Goal: Task Accomplishment & Management: Use online tool/utility

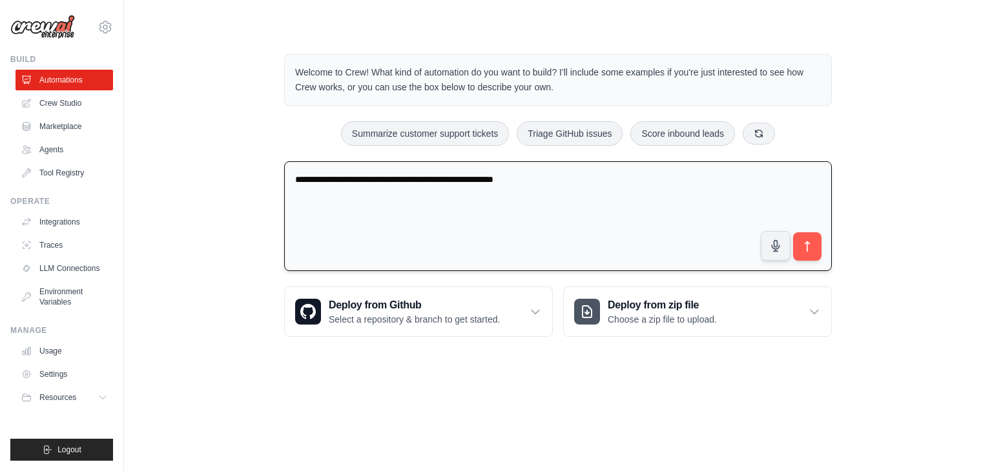
click at [366, 180] on textarea "**********" at bounding box center [558, 216] width 548 height 110
click at [639, 184] on textarea "**********" at bounding box center [558, 216] width 548 height 110
type textarea "**********"
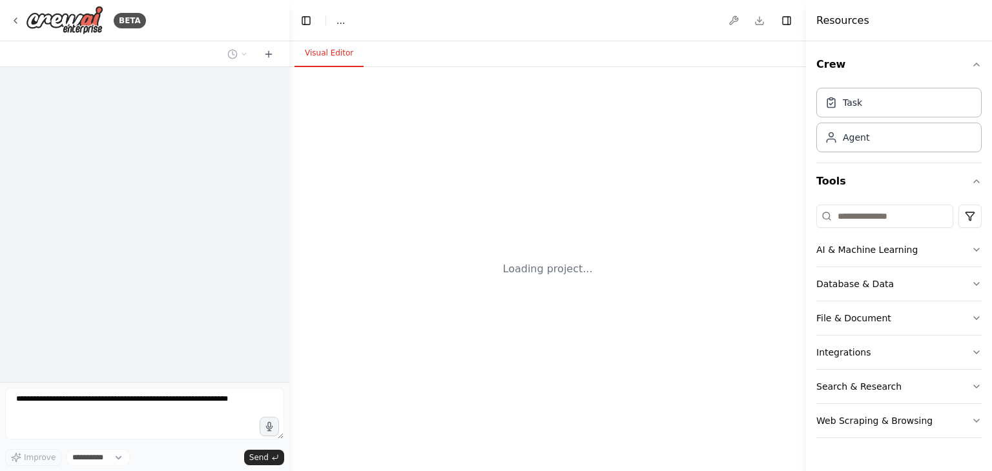
select select "****"
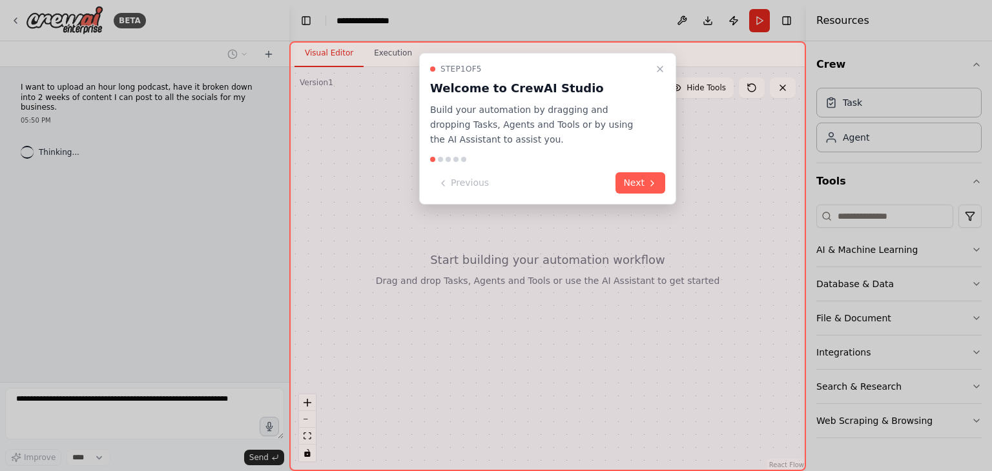
click at [643, 194] on div "Step 1 of 5 Welcome to CrewAI Studio Build your automation by dragging and drop…" at bounding box center [547, 129] width 257 height 152
click at [643, 186] on button "Next" at bounding box center [640, 182] width 50 height 21
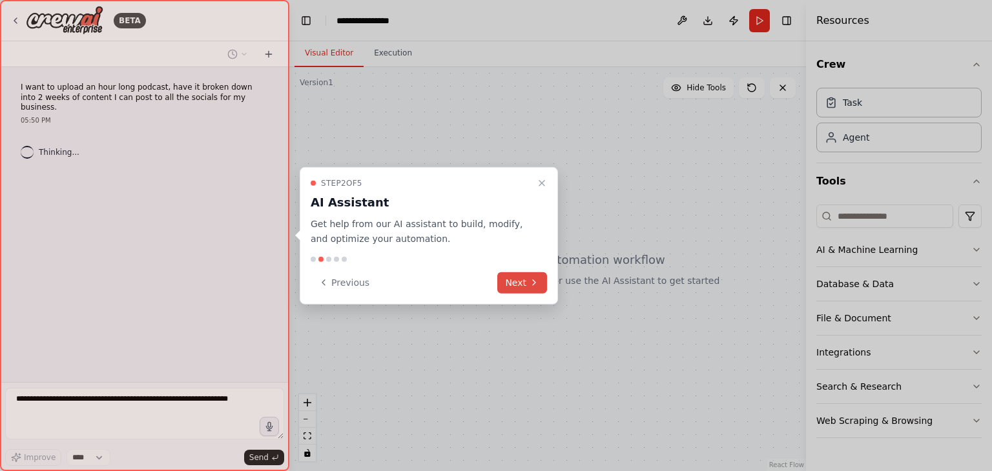
click at [527, 280] on button "Next" at bounding box center [522, 282] width 50 height 21
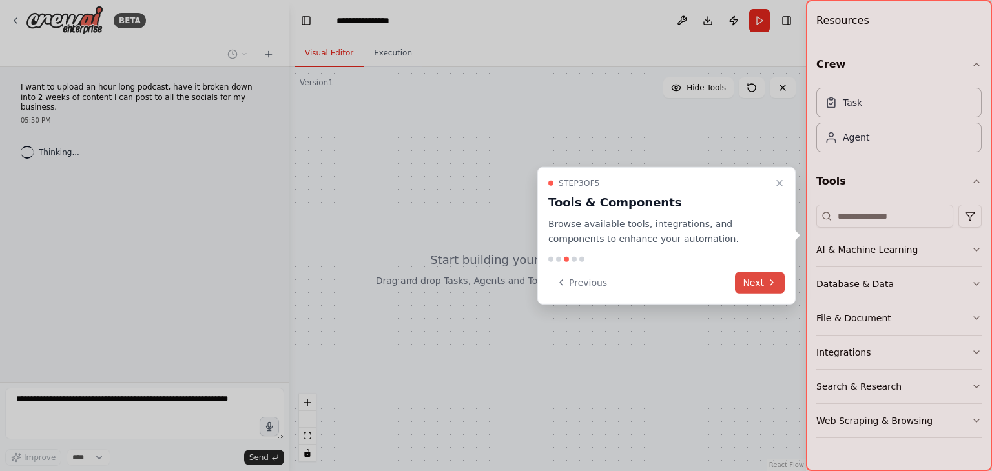
click at [758, 280] on button "Next" at bounding box center [760, 282] width 50 height 21
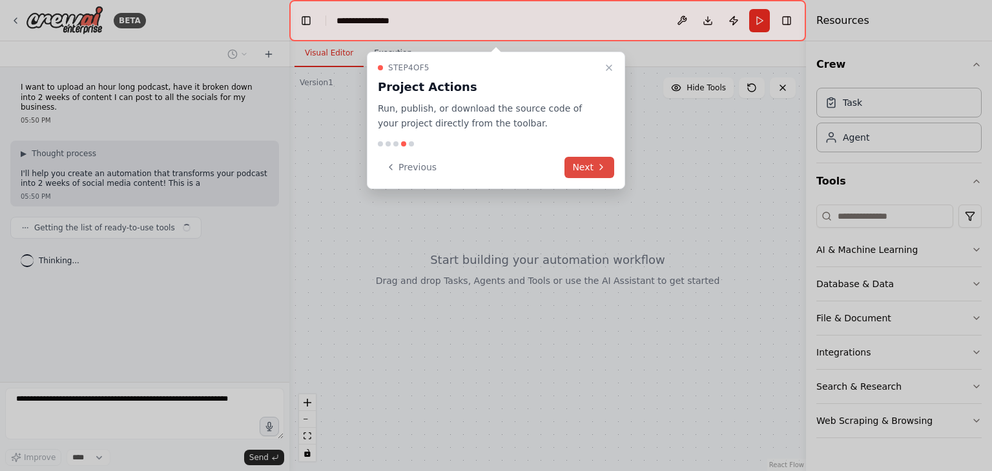
click at [602, 167] on icon at bounding box center [601, 167] width 3 height 5
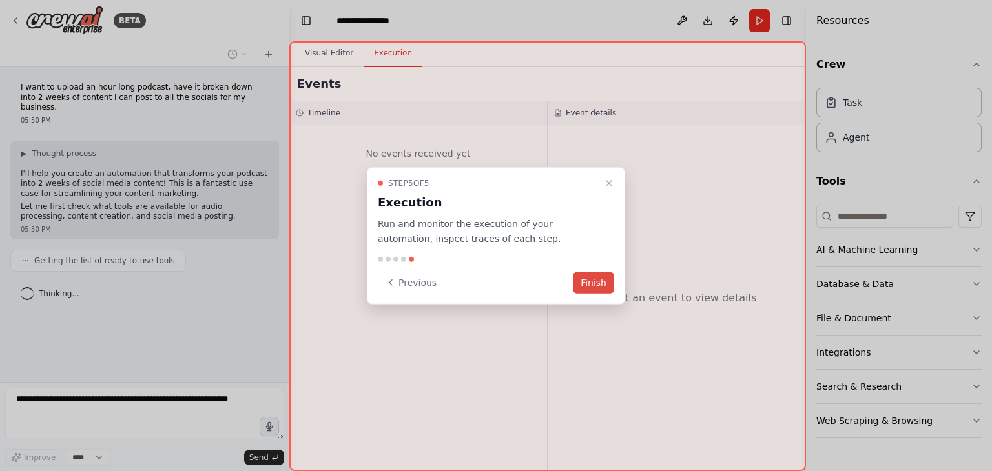
click at [604, 280] on button "Finish" at bounding box center [593, 282] width 41 height 21
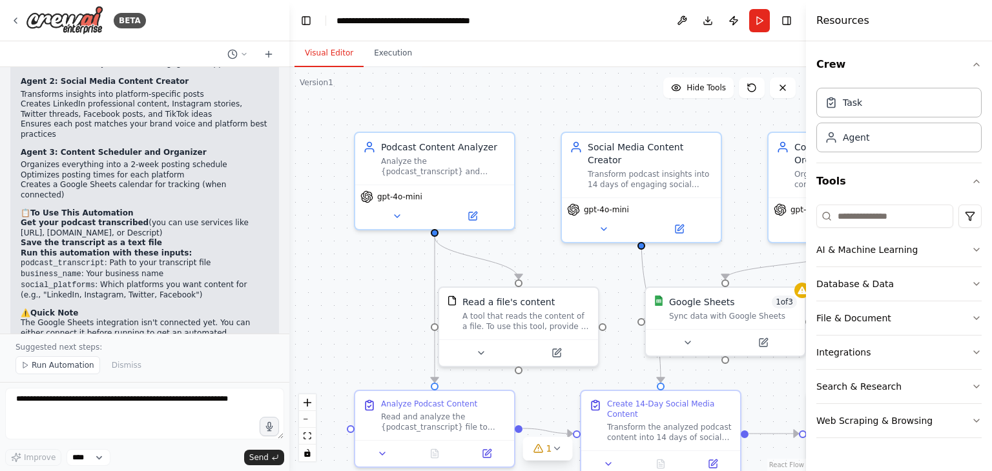
scroll to position [1421, 0]
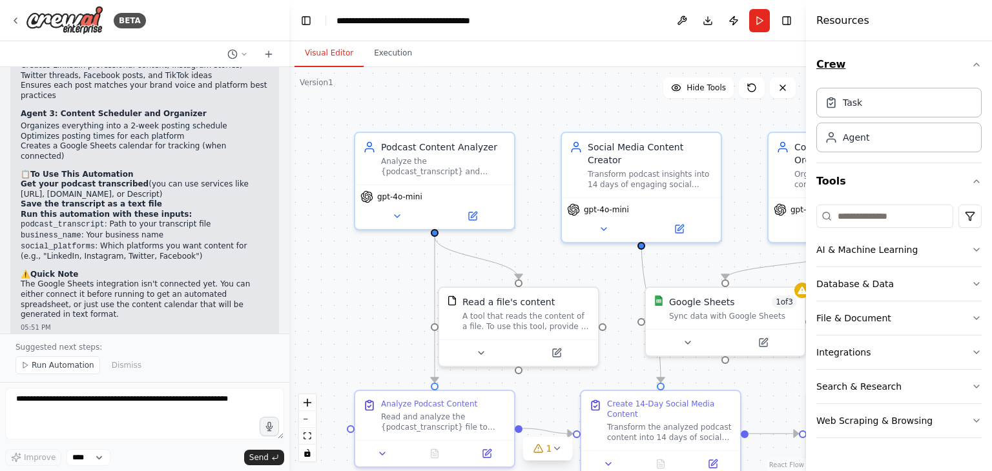
click at [971, 64] on button "Crew" at bounding box center [898, 64] width 165 height 36
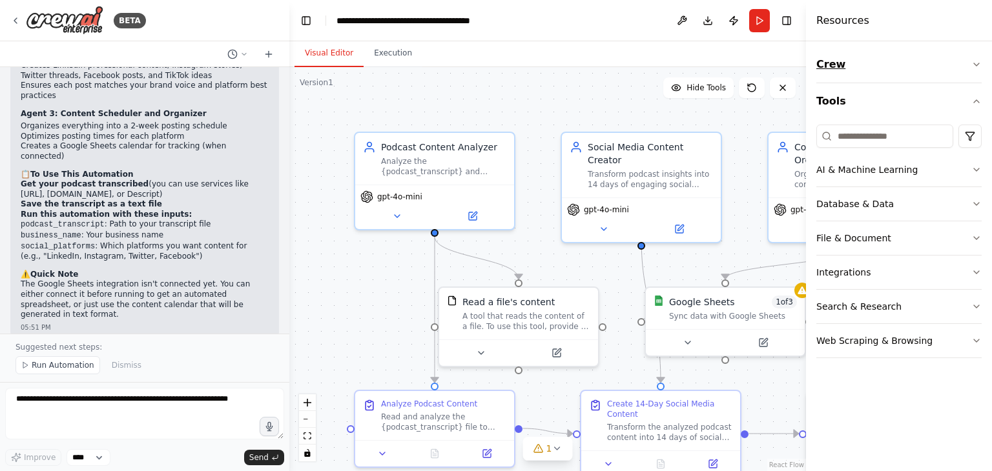
click at [976, 63] on icon "button" at bounding box center [976, 64] width 10 height 10
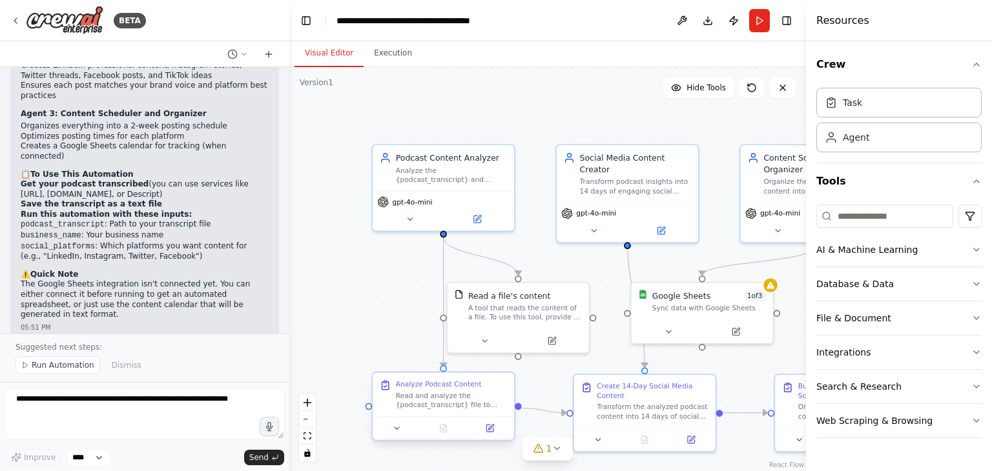
click at [473, 399] on div "Read and analyze the {podcast_transcript} file to extract key insights, memorab…" at bounding box center [452, 400] width 112 height 18
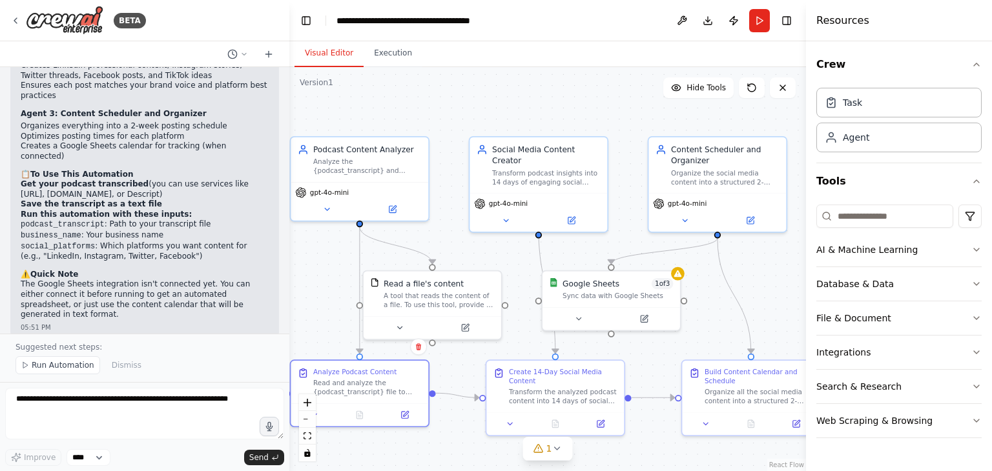
drag, startPoint x: 584, startPoint y: 261, endPoint x: 523, endPoint y: 251, distance: 61.6
click at [523, 251] on div ".deletable-edge-delete-btn { width: 20px; height: 20px; border: 0px solid #ffff…" at bounding box center [547, 269] width 517 height 404
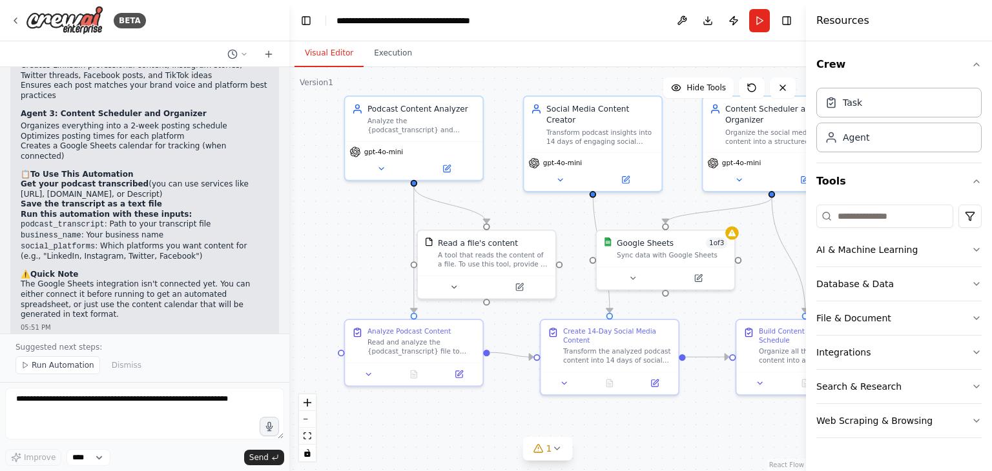
drag, startPoint x: 455, startPoint y: 238, endPoint x: 509, endPoint y: 198, distance: 67.8
click at [509, 198] on div ".deletable-edge-delete-btn { width: 20px; height: 20px; border: 0px solid #ffff…" at bounding box center [547, 269] width 517 height 404
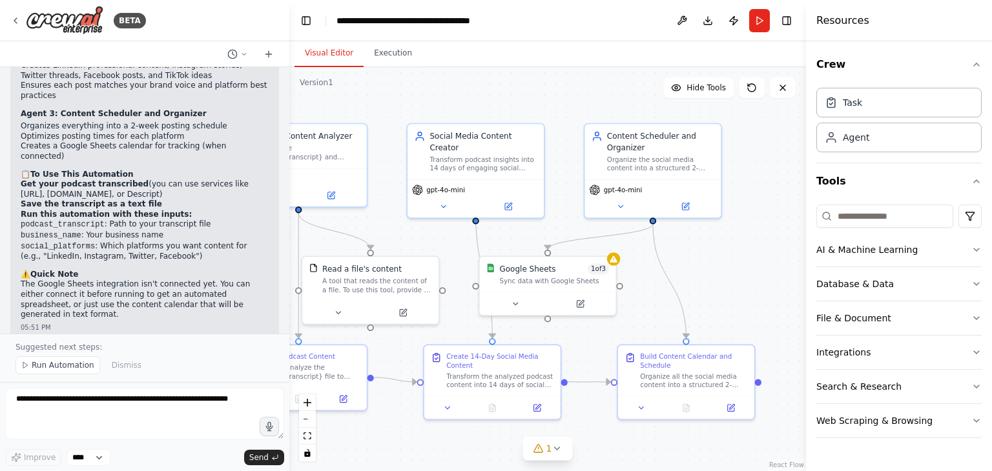
drag, startPoint x: 661, startPoint y: 207, endPoint x: 543, endPoint y: 233, distance: 120.5
click at [543, 233] on div ".deletable-edge-delete-btn { width: 20px; height: 20px; border: 0px solid #ffff…" at bounding box center [547, 269] width 517 height 404
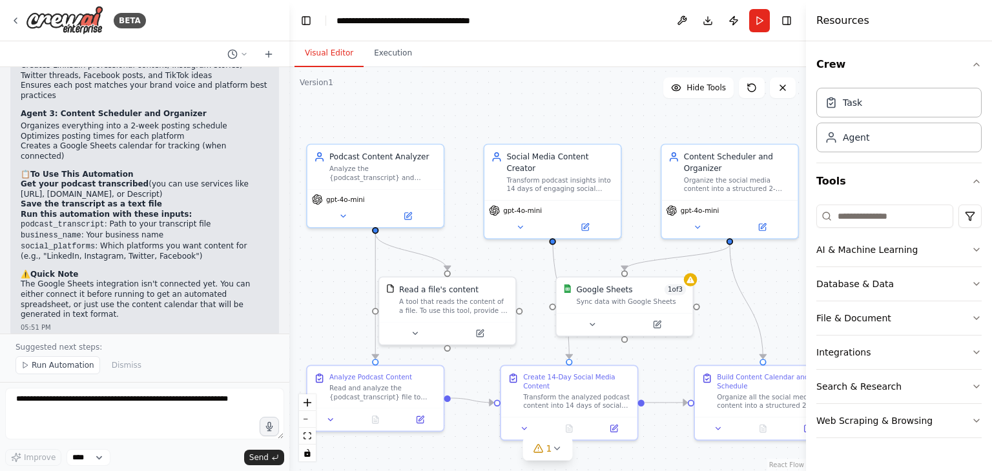
drag, startPoint x: 419, startPoint y: 228, endPoint x: 497, endPoint y: 249, distance: 80.2
click at [497, 249] on div ".deletable-edge-delete-btn { width: 20px; height: 20px; border: 0px solid #ffff…" at bounding box center [547, 269] width 517 height 404
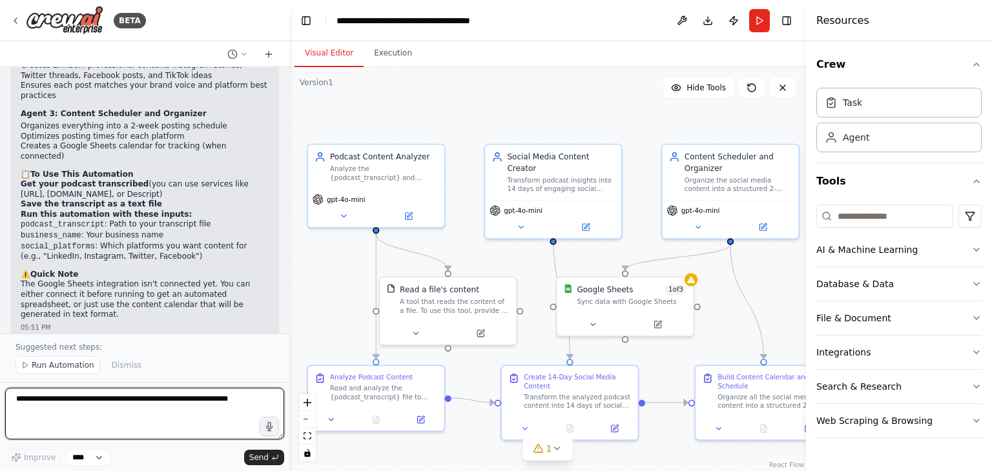
click at [173, 411] on textarea at bounding box center [144, 414] width 279 height 52
paste textarea "**********"
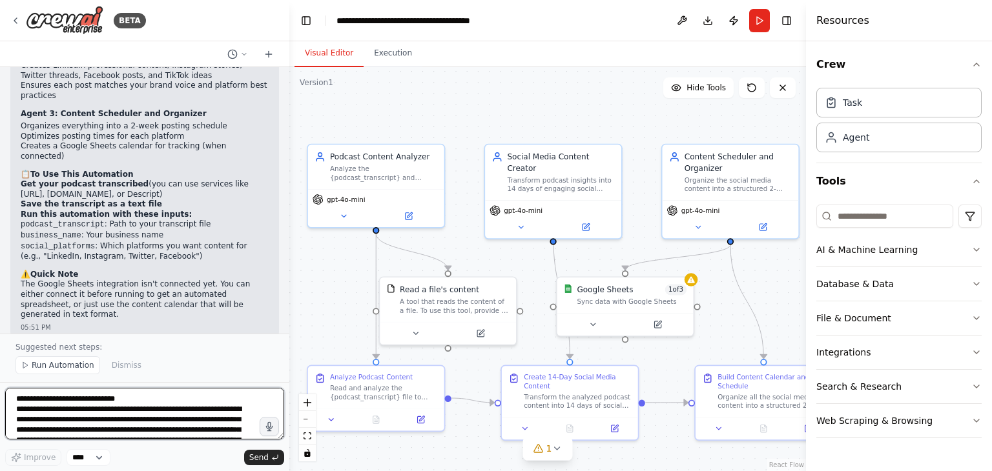
scroll to position [367, 0]
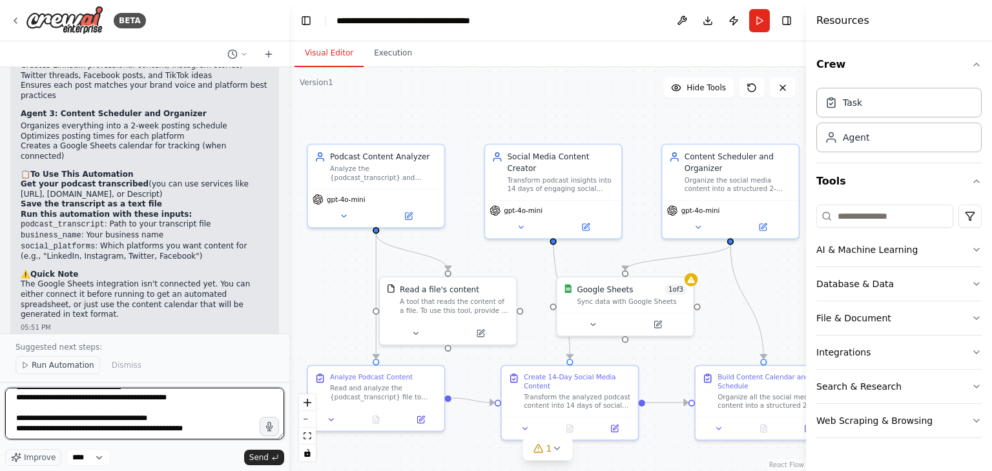
type textarea "**********"
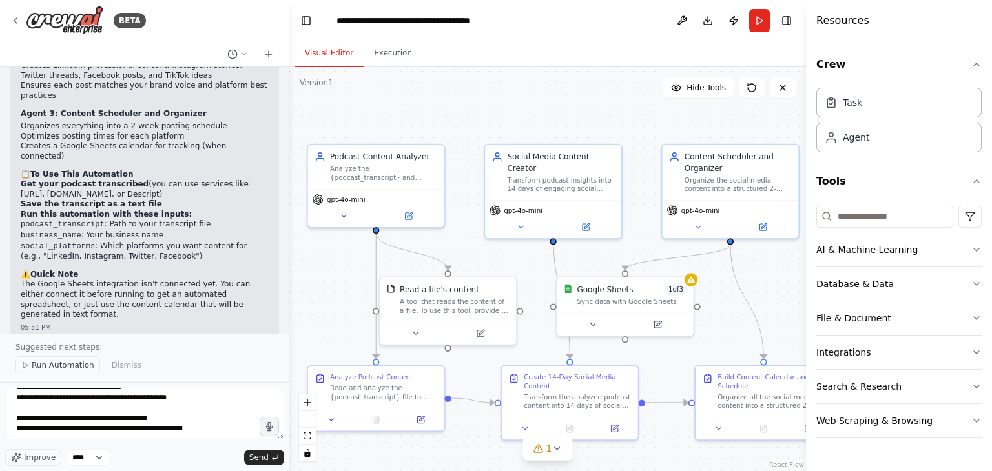
click at [36, 365] on span "Run Automation" at bounding box center [63, 365] width 63 height 10
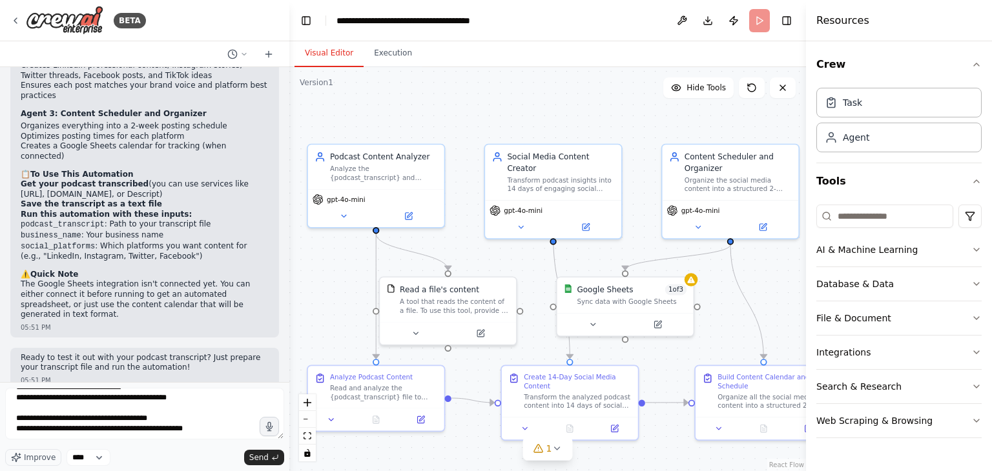
scroll to position [1372, 0]
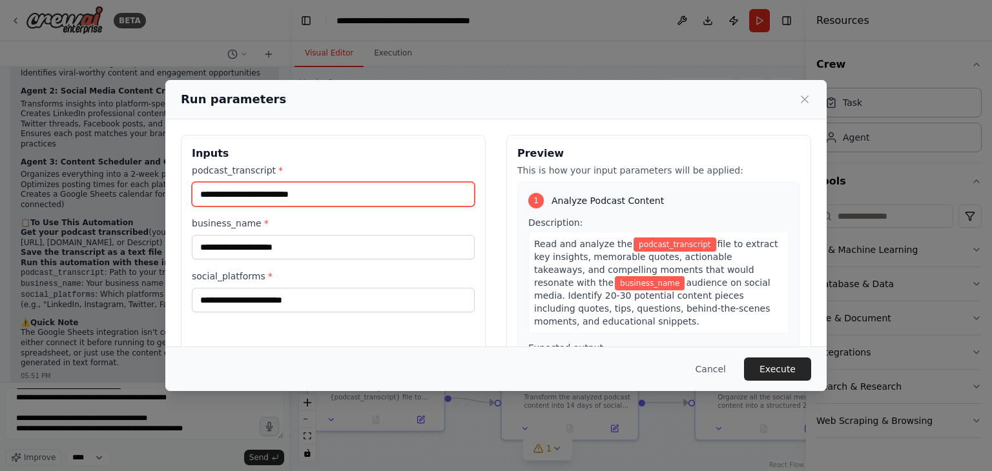
click at [342, 189] on input "podcast_transcript *" at bounding box center [333, 194] width 283 height 25
paste input "**********"
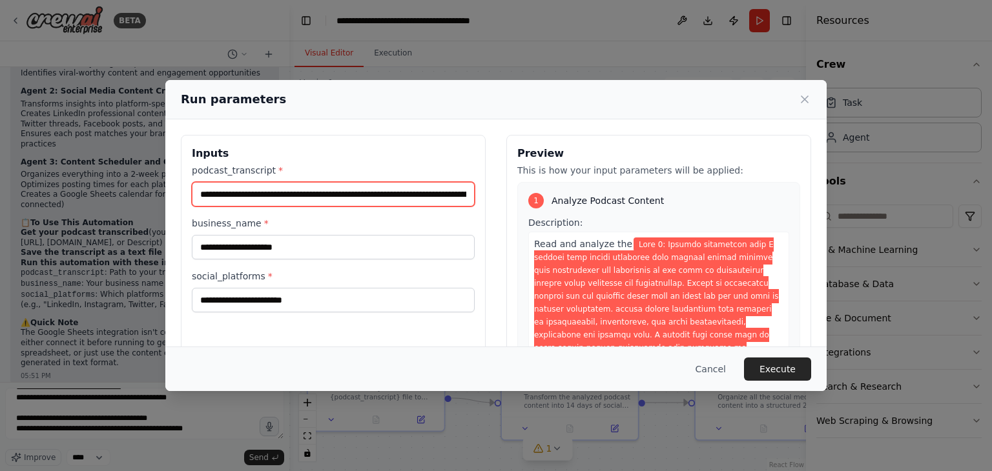
scroll to position [0, 6248]
type input "**********"
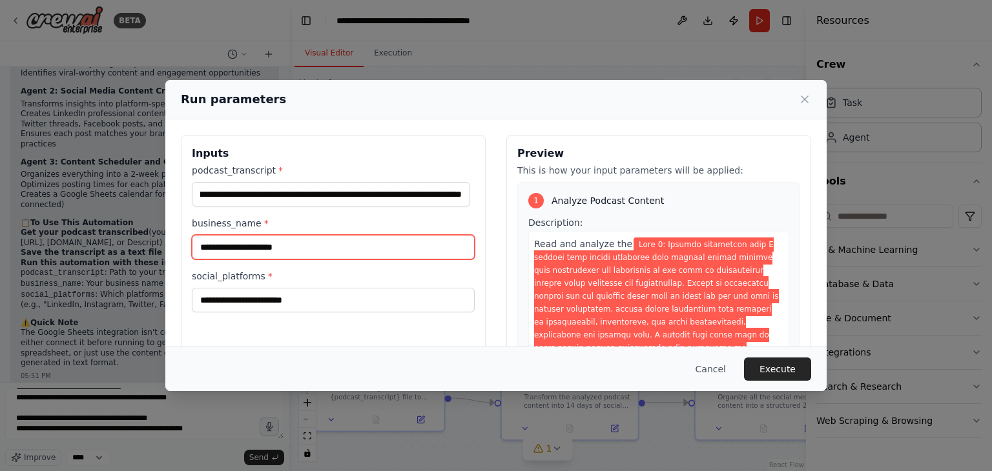
scroll to position [0, 0]
click at [319, 243] on input "business_name *" at bounding box center [333, 247] width 283 height 25
type input "*********"
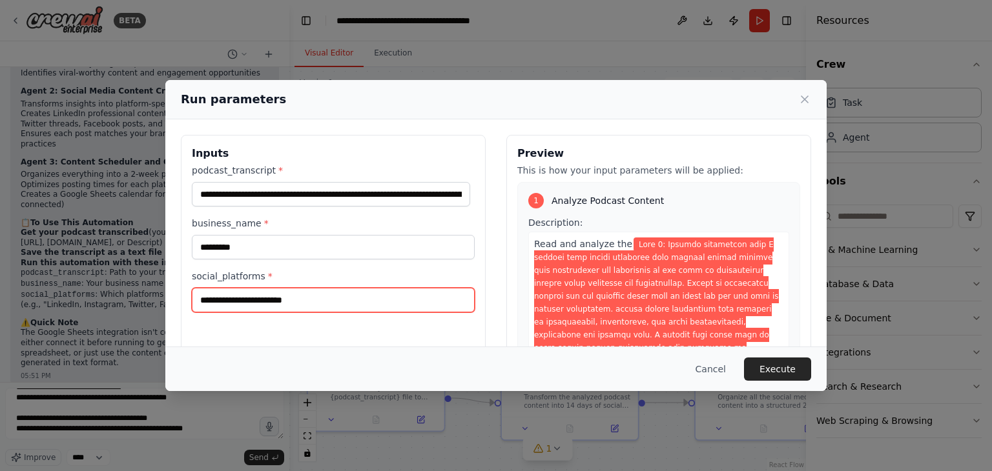
click at [315, 298] on input "social_platforms *" at bounding box center [333, 300] width 283 height 25
type input "**********"
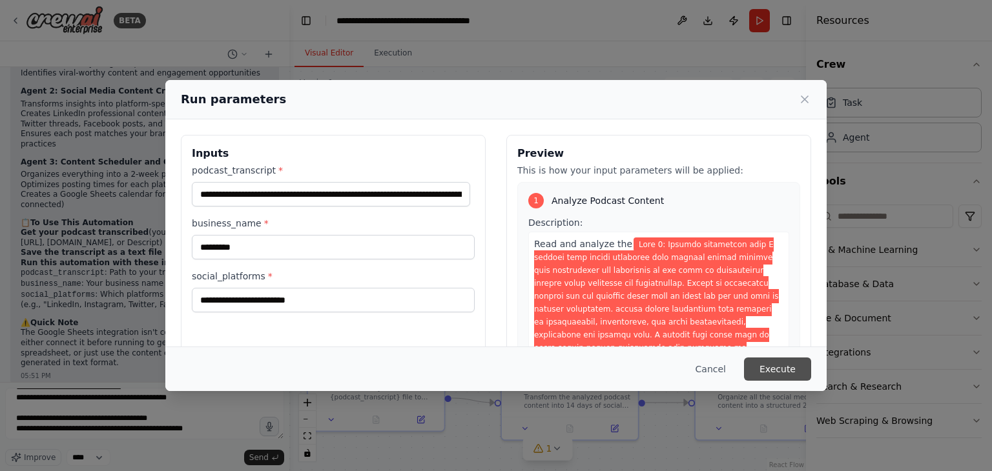
click at [783, 367] on button "Execute" at bounding box center [777, 369] width 67 height 23
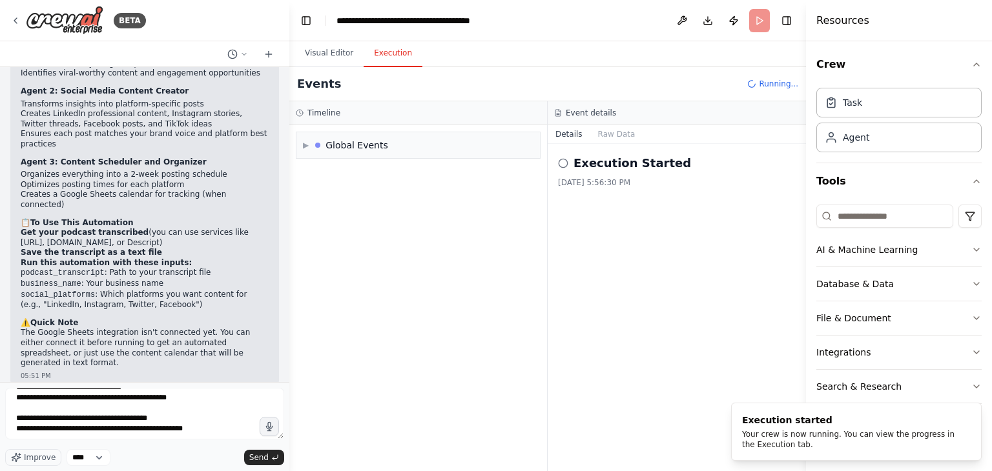
click at [393, 57] on button "Execution" at bounding box center [393, 53] width 59 height 27
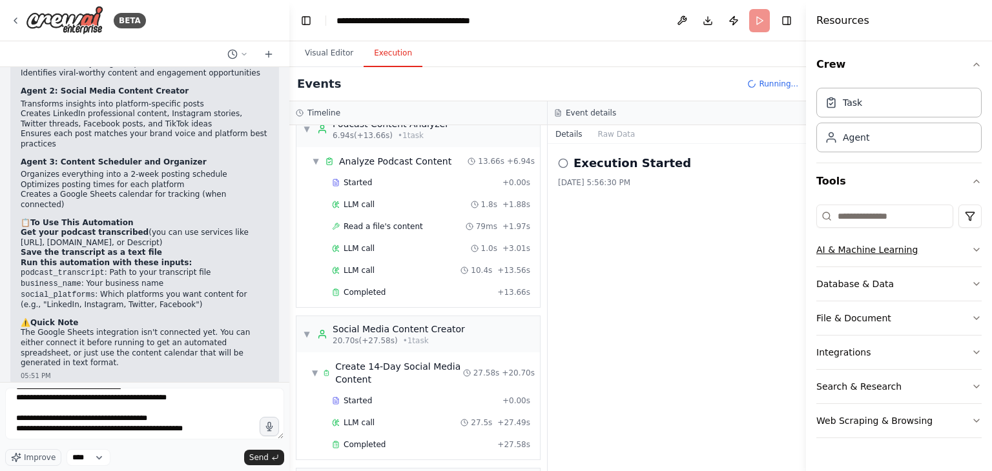
scroll to position [173, 0]
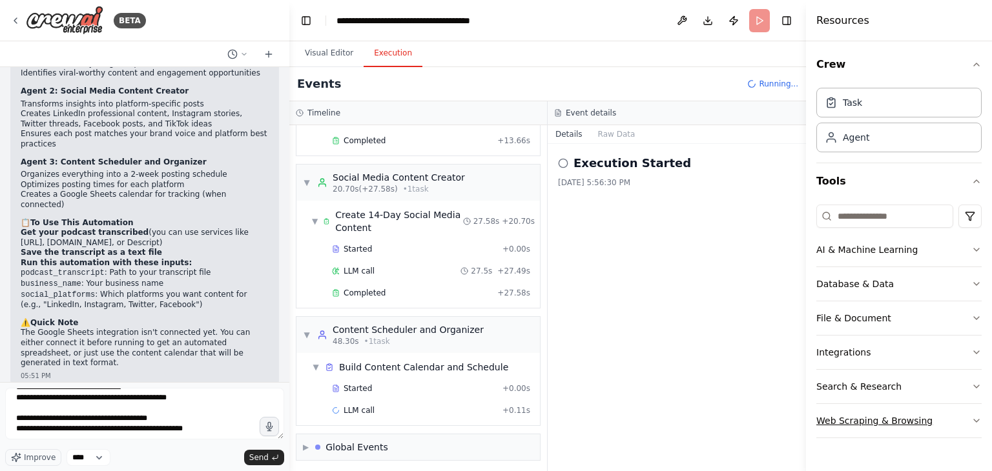
click at [973, 418] on icon "button" at bounding box center [976, 421] width 10 height 10
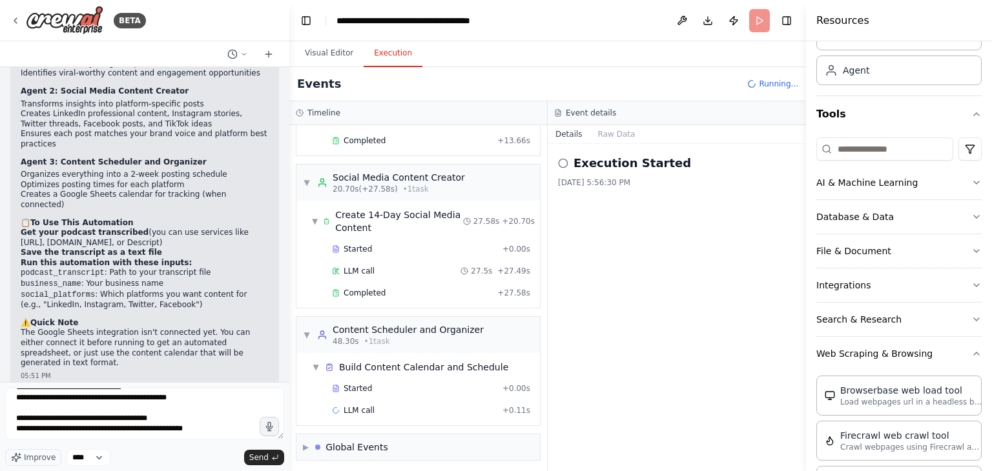
scroll to position [0, 0]
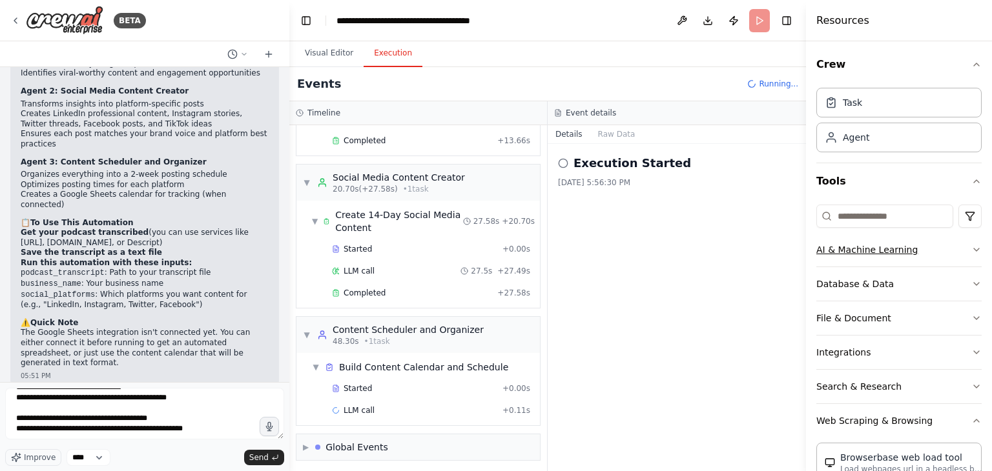
click at [971, 248] on icon "button" at bounding box center [976, 250] width 10 height 10
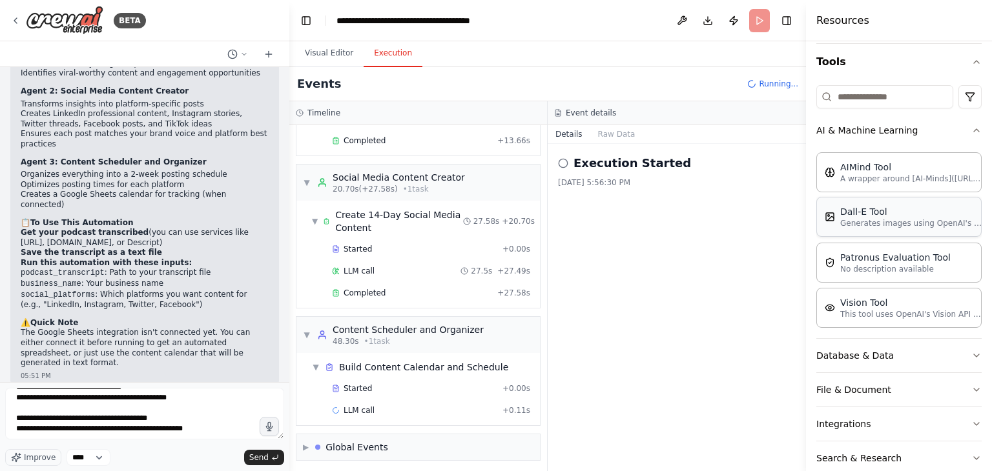
scroll to position [194, 0]
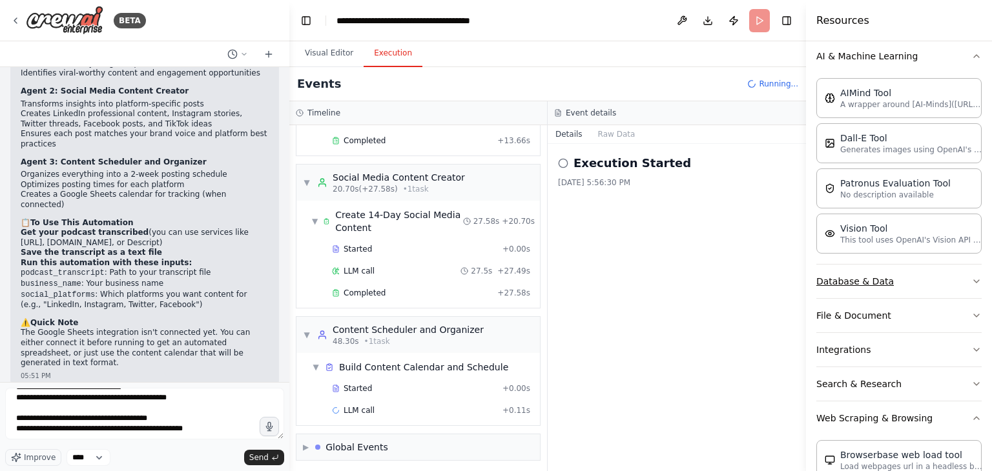
click at [971, 278] on icon "button" at bounding box center [976, 281] width 10 height 10
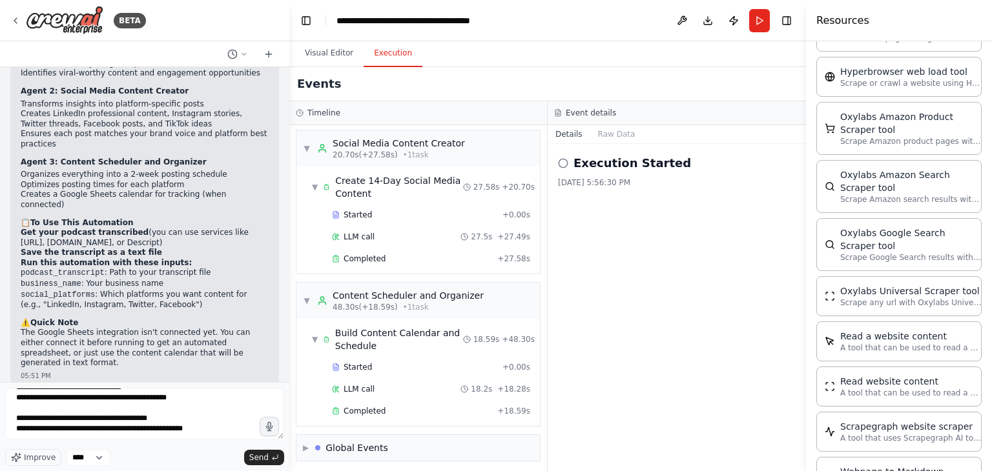
scroll to position [373, 0]
click at [378, 259] on span "Completed" at bounding box center [365, 259] width 42 height 10
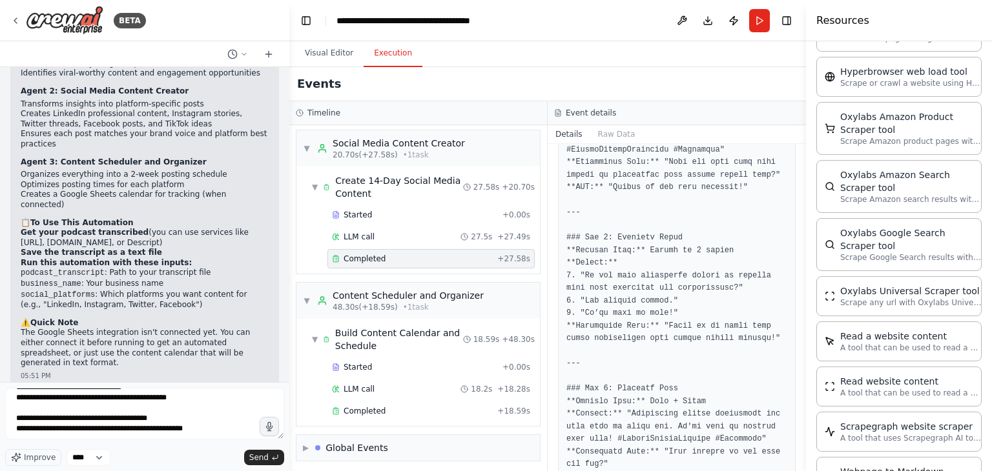
scroll to position [258, 0]
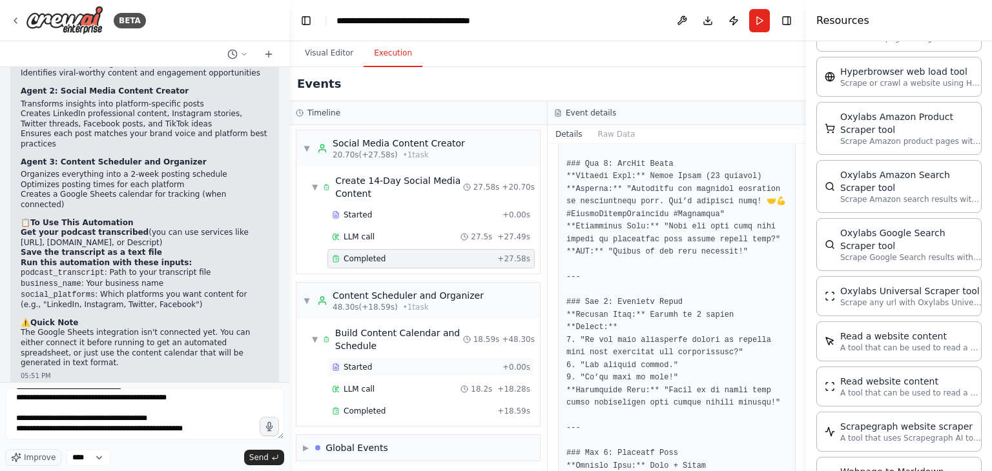
click at [398, 363] on div "Started" at bounding box center [414, 367] width 165 height 10
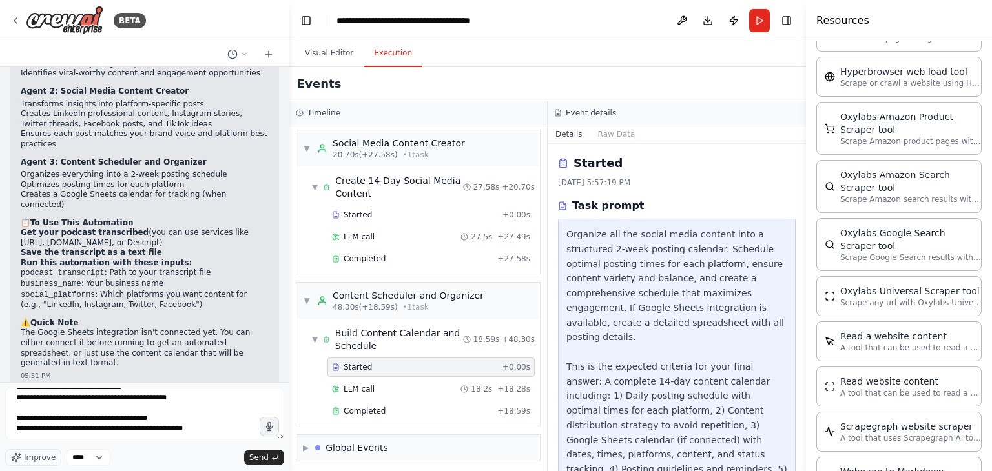
scroll to position [63, 0]
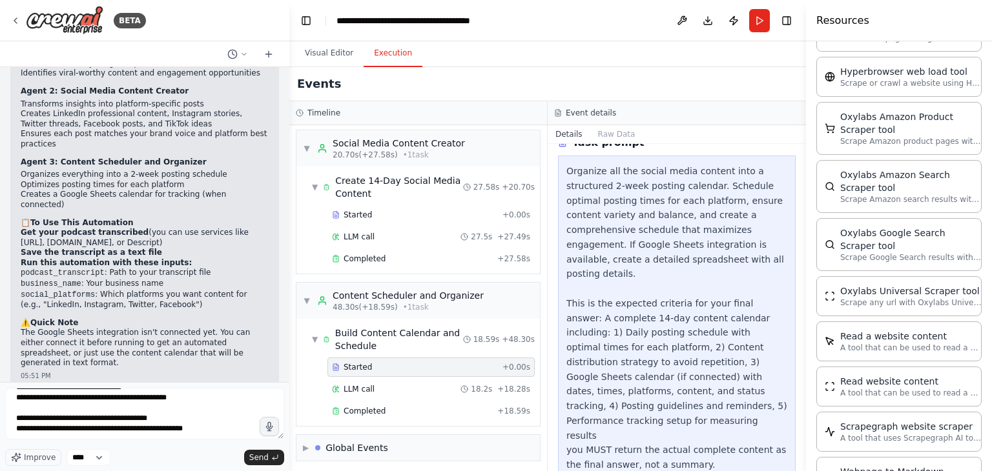
click at [655, 302] on div "Organize all the social media content into a structured 2-week posting calendar…" at bounding box center [676, 318] width 221 height 309
click at [405, 411] on div "Completed" at bounding box center [412, 411] width 160 height 10
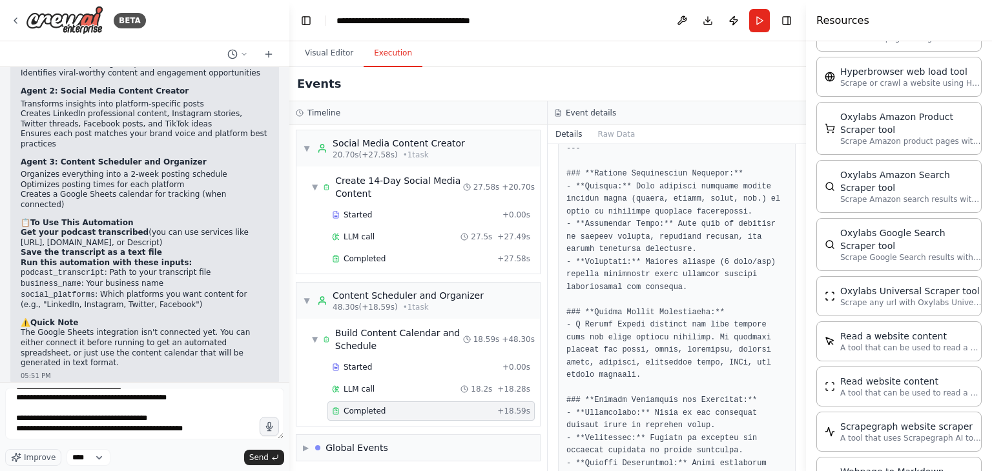
scroll to position [1573, 0]
